Goal: Task Accomplishment & Management: Use online tool/utility

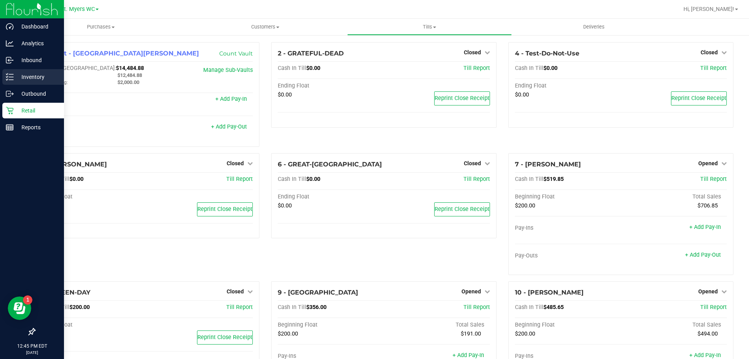
click at [40, 77] on p "Inventory" at bounding box center [37, 76] width 47 height 9
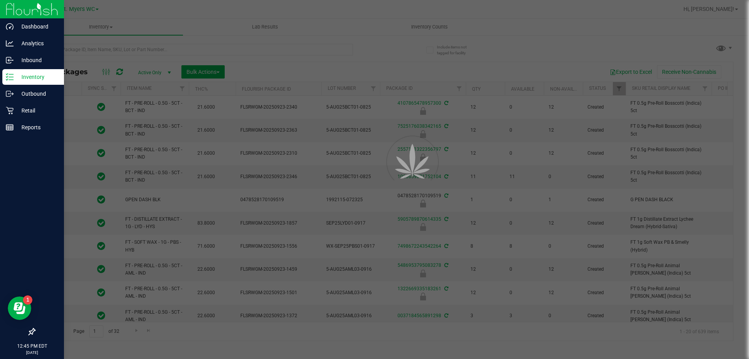
click at [105, 45] on div at bounding box center [374, 179] width 749 height 359
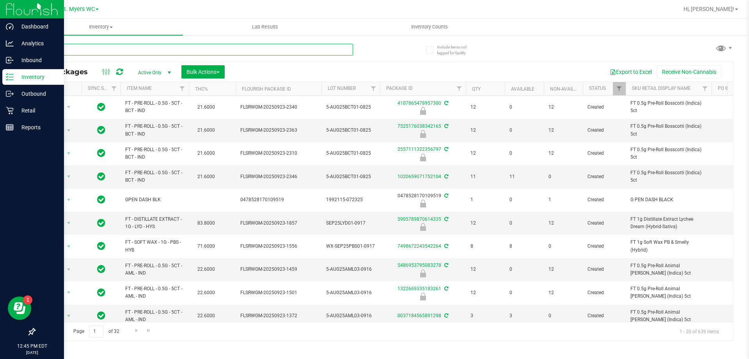
click at [101, 51] on input "text" at bounding box center [193, 50] width 319 height 12
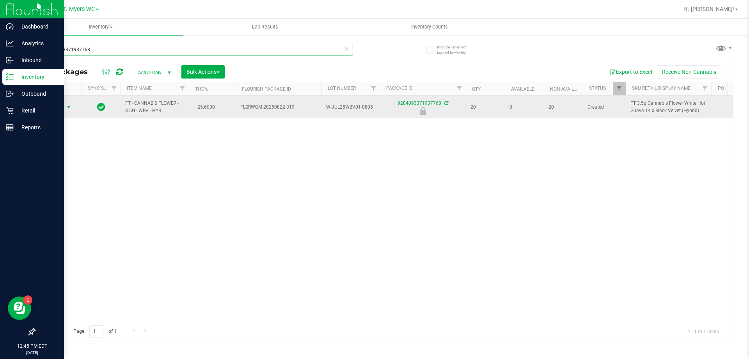
type input "9284093371937768"
click at [64, 109] on span "select" at bounding box center [69, 106] width 10 height 11
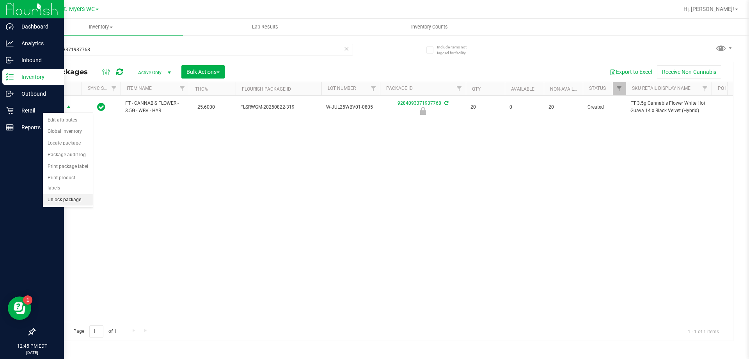
click at [74, 194] on li "Unlock package" at bounding box center [68, 200] width 50 height 12
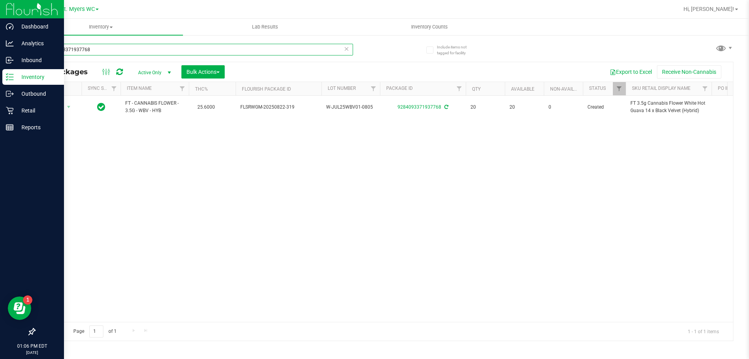
click at [109, 51] on input "9284093371937768" at bounding box center [193, 50] width 319 height 12
type input "9"
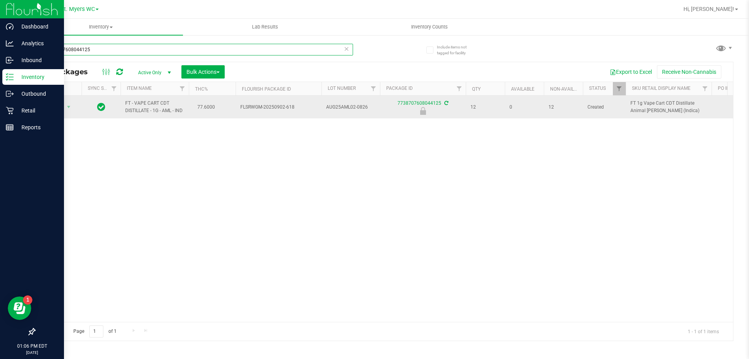
type input "7738707608044125"
click at [64, 112] on span "select" at bounding box center [69, 106] width 10 height 11
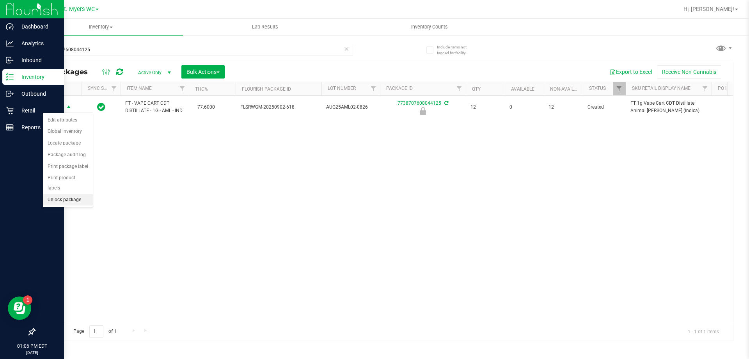
click at [82, 195] on li "Unlock package" at bounding box center [68, 200] width 50 height 12
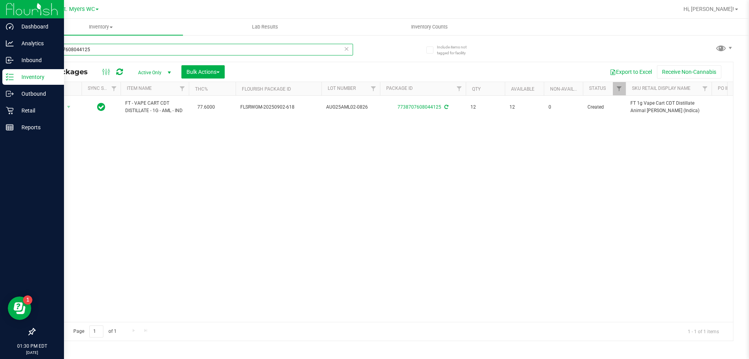
click at [110, 50] on input "7738707608044125" at bounding box center [193, 50] width 319 height 12
type input "7"
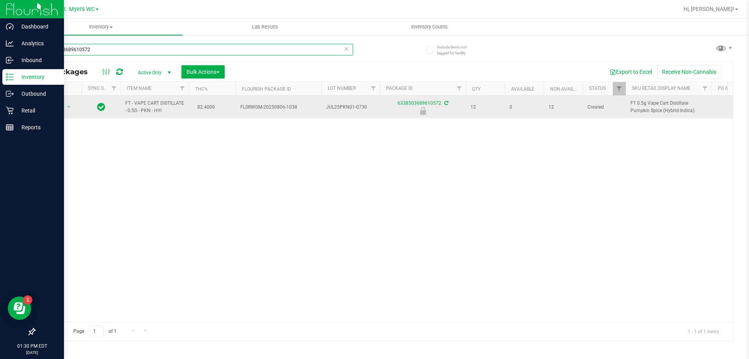
type input "6338503689610572"
click at [56, 106] on span "Action" at bounding box center [53, 106] width 21 height 11
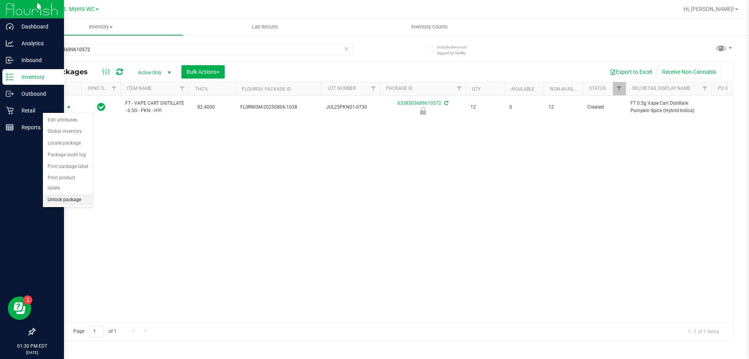
click at [75, 194] on li "Unlock package" at bounding box center [68, 200] width 50 height 12
